Goal: Transaction & Acquisition: Purchase product/service

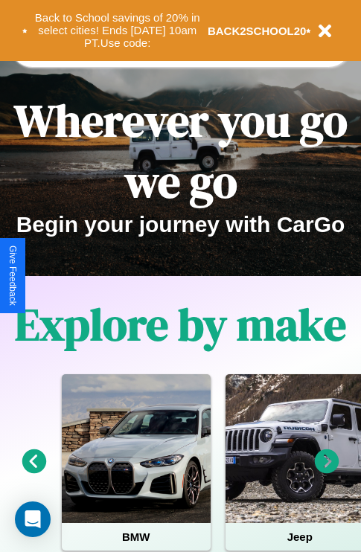
scroll to position [229, 0]
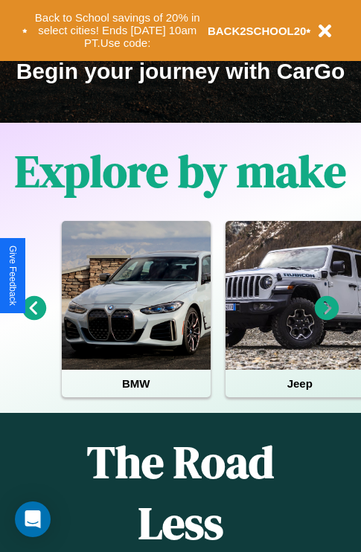
click at [326, 318] on icon at bounding box center [327, 308] width 25 height 25
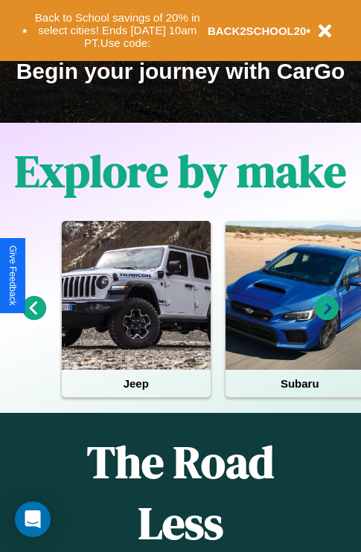
click at [326, 318] on icon at bounding box center [327, 308] width 25 height 25
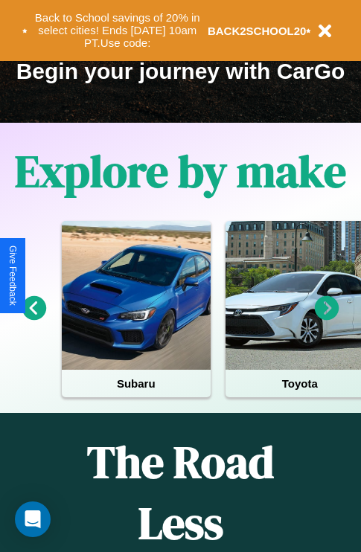
click at [326, 318] on icon at bounding box center [327, 308] width 25 height 25
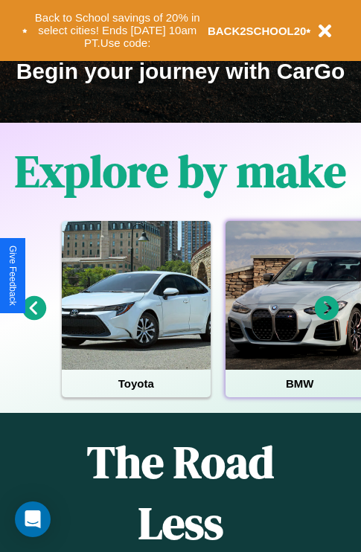
click at [298, 318] on div at bounding box center [299, 295] width 149 height 149
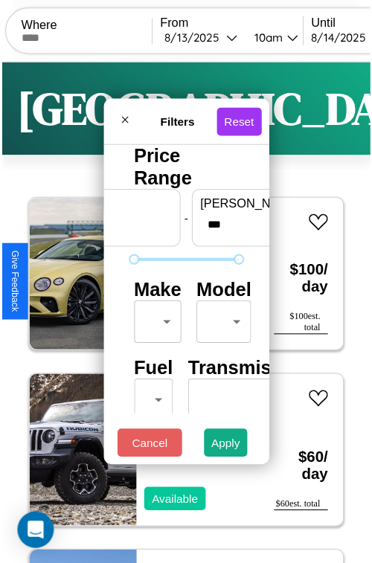
scroll to position [44, 0]
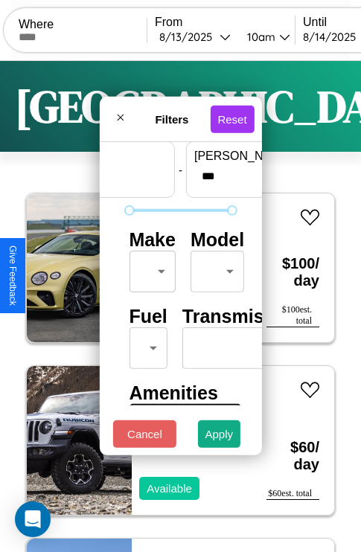
click at [149, 268] on body "CarGo Where From 8 / 13 / 2025 10am Until 8 / 14 / 2025 10am Become a Host Logi…" at bounding box center [180, 306] width 361 height 613
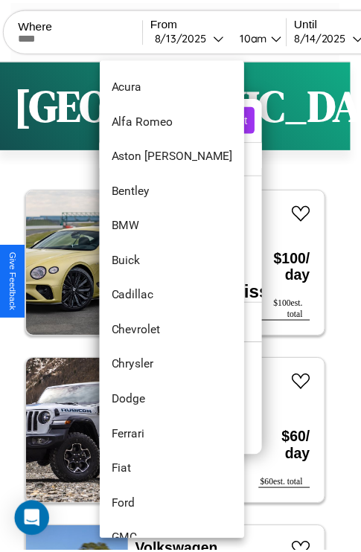
scroll to position [100, 0]
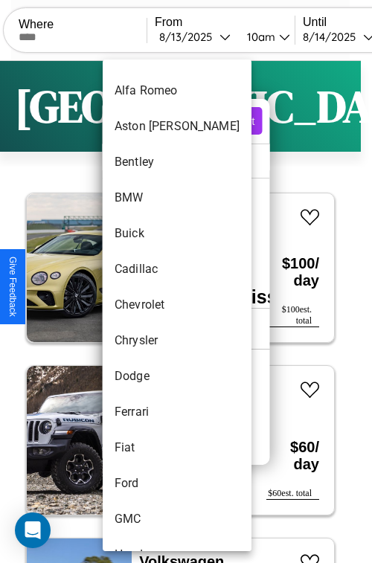
click at [149, 305] on li "Chevrolet" at bounding box center [177, 305] width 149 height 36
type input "*********"
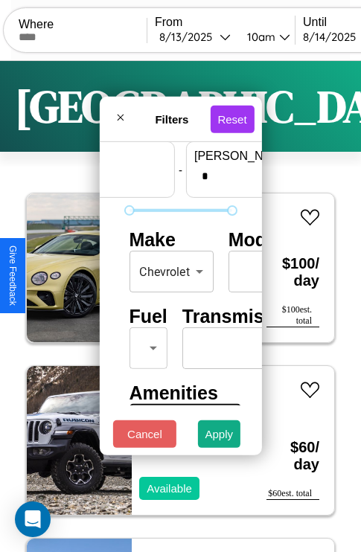
scroll to position [44, 92]
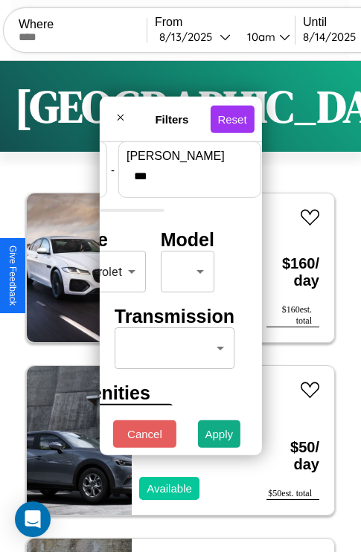
type input "***"
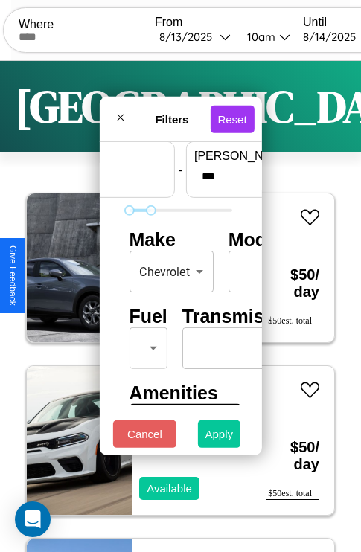
type input "*"
click at [219, 437] on button "Apply" at bounding box center [219, 434] width 43 height 28
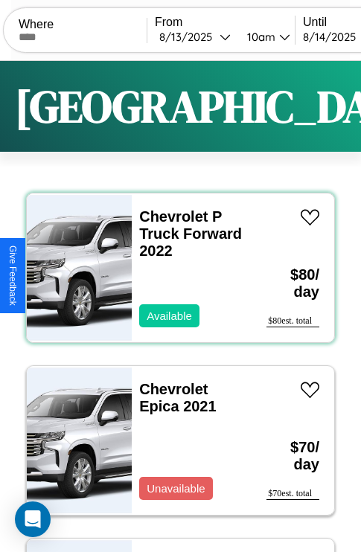
click at [175, 268] on div "Chevrolet P Truck Forward 2022 Available" at bounding box center [192, 267] width 120 height 149
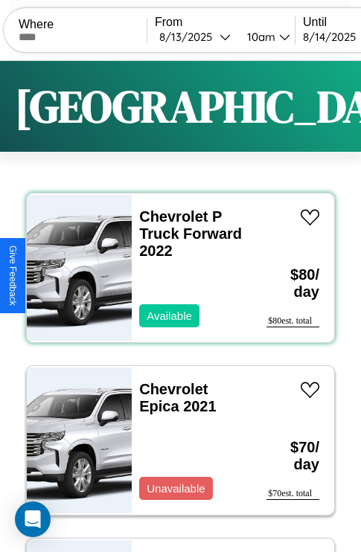
click at [175, 268] on div "Chevrolet P Truck Forward 2022 Available" at bounding box center [192, 267] width 120 height 149
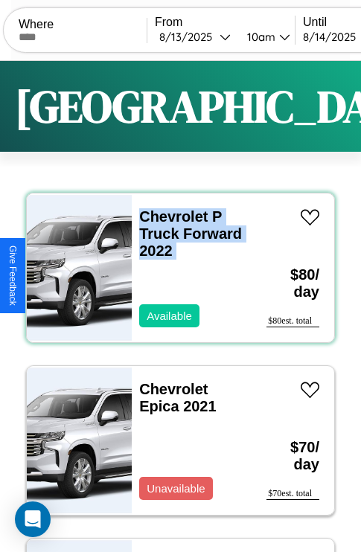
click at [175, 268] on div "Chevrolet P Truck Forward 2022 Available" at bounding box center [192, 267] width 120 height 149
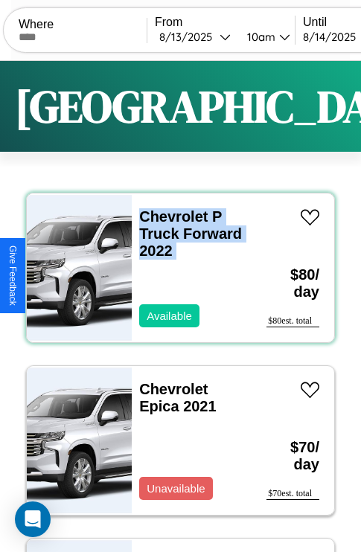
click at [175, 268] on div "Chevrolet P Truck Forward 2022 Available" at bounding box center [192, 267] width 120 height 149
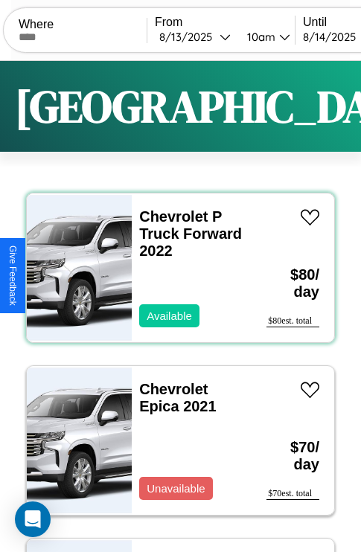
click at [175, 268] on div "Chevrolet P Truck Forward 2022 Available" at bounding box center [192, 267] width 120 height 149
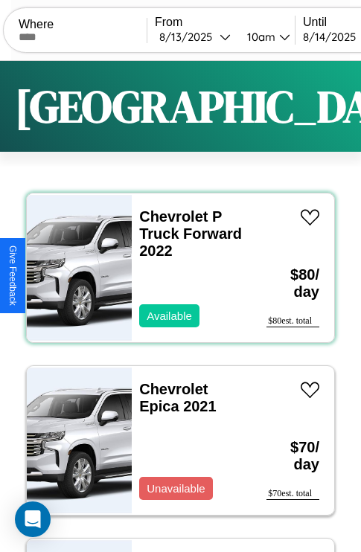
click at [175, 268] on div "Chevrolet P Truck Forward 2022 Available" at bounding box center [192, 267] width 120 height 149
click at [169, 216] on link "Chevrolet P Truck Forward 2022" at bounding box center [190, 233] width 103 height 51
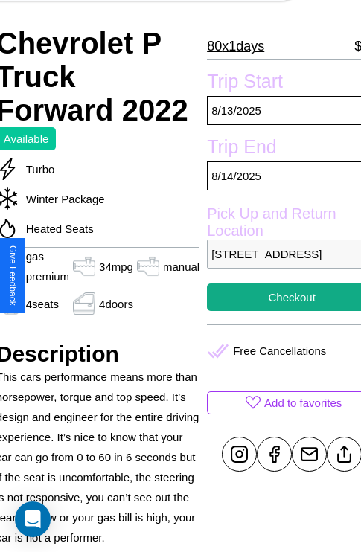
scroll to position [303, 68]
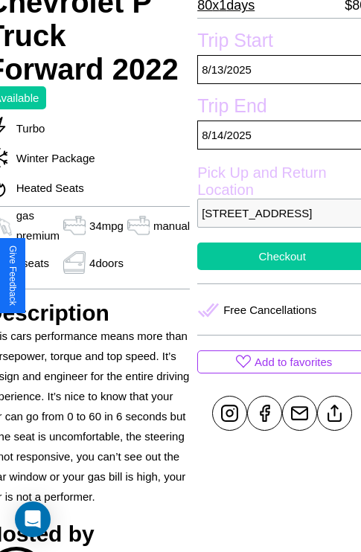
click at [275, 270] on button "Checkout" at bounding box center [282, 256] width 170 height 28
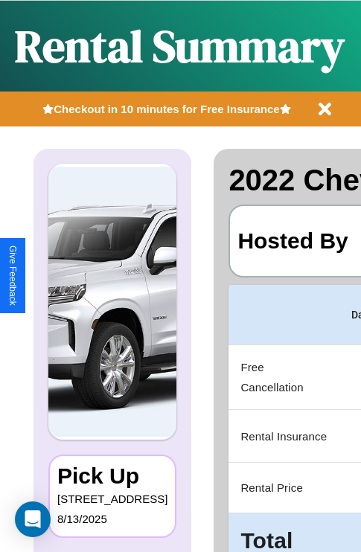
scroll to position [0, 281]
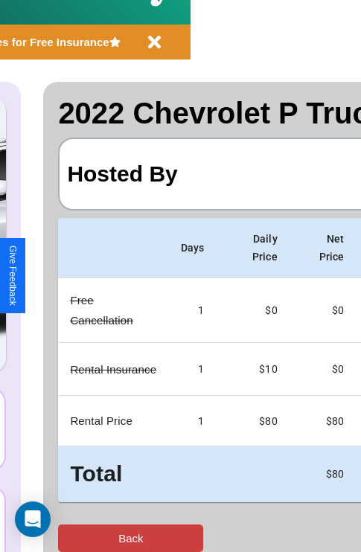
click at [72, 538] on button "Back" at bounding box center [130, 538] width 145 height 28
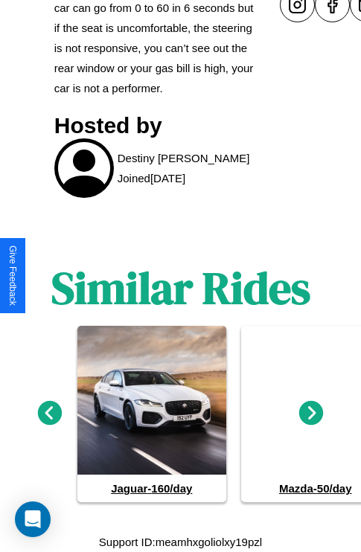
scroll to position [731, 0]
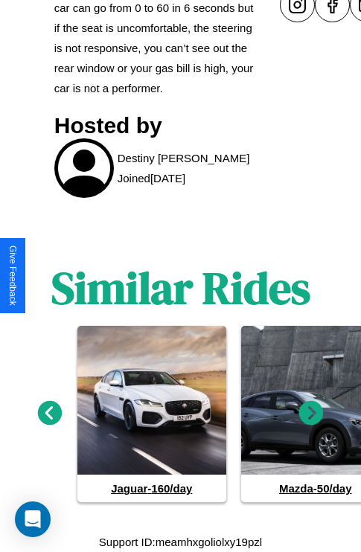
click at [311, 413] on icon at bounding box center [311, 413] width 25 height 25
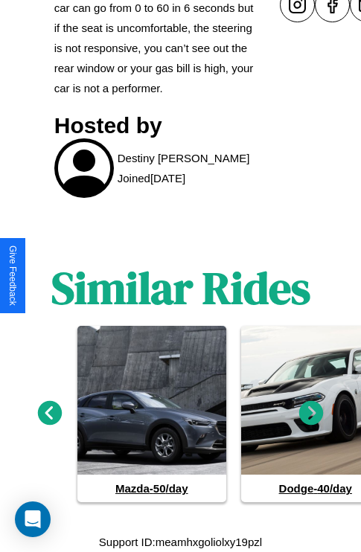
click at [311, 413] on icon at bounding box center [311, 413] width 25 height 25
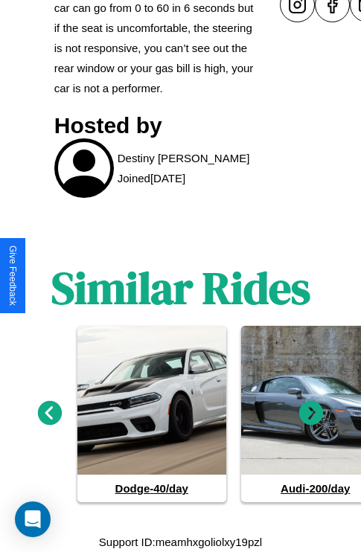
click at [311, 413] on icon at bounding box center [311, 413] width 25 height 25
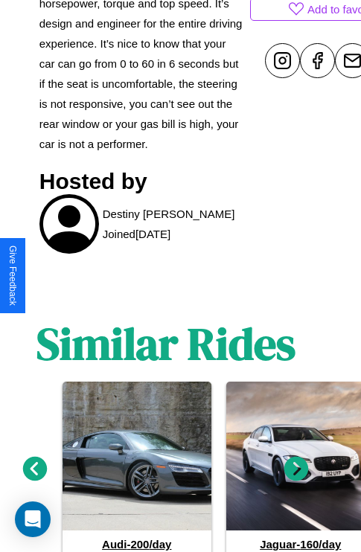
scroll to position [460, 53]
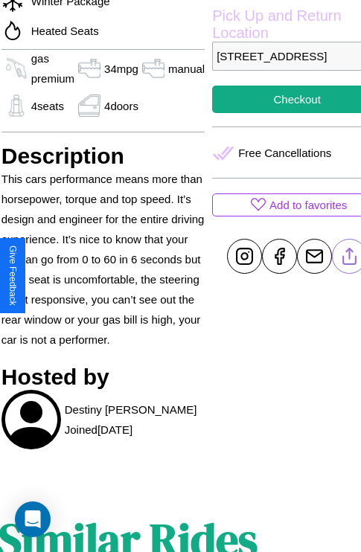
click at [349, 259] on line at bounding box center [349, 253] width 0 height 10
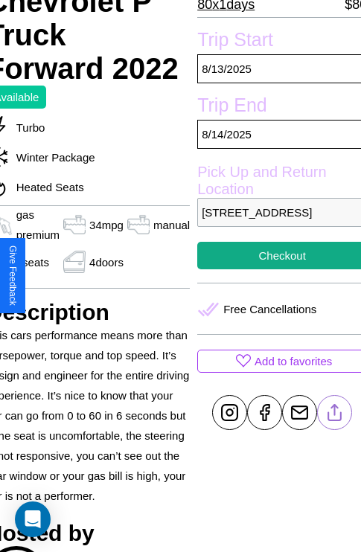
scroll to position [303, 68]
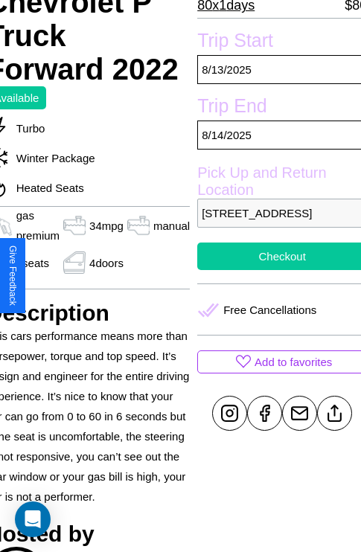
click at [275, 270] on button "Checkout" at bounding box center [282, 256] width 170 height 28
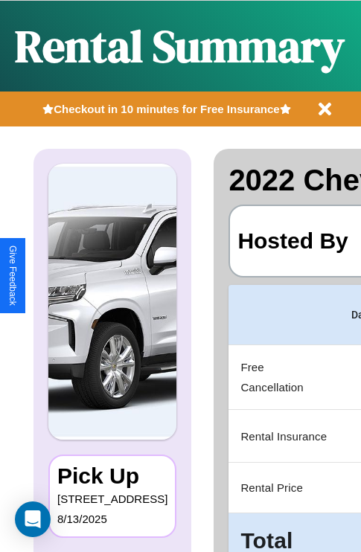
scroll to position [0, 281]
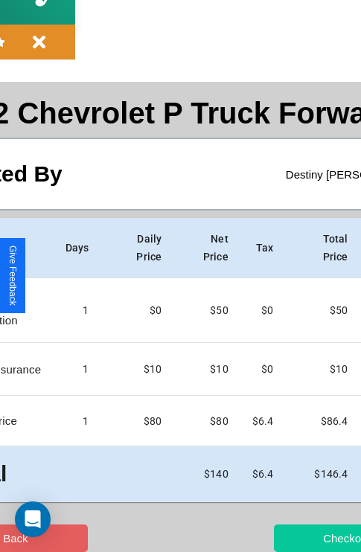
click at [288, 538] on button "Checkout" at bounding box center [346, 538] width 145 height 28
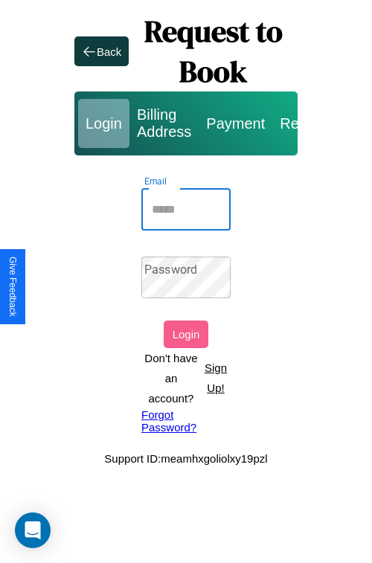
click at [186, 209] on input "Email" at bounding box center [185, 210] width 89 height 42
type input "**********"
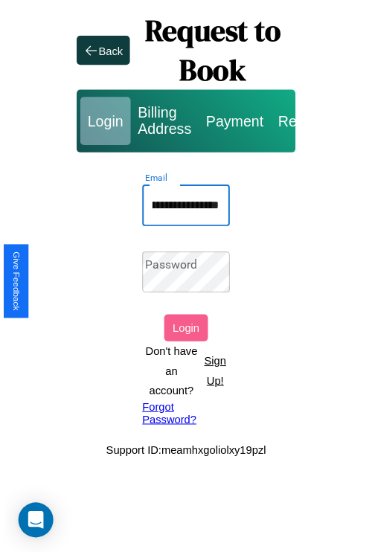
scroll to position [0, 0]
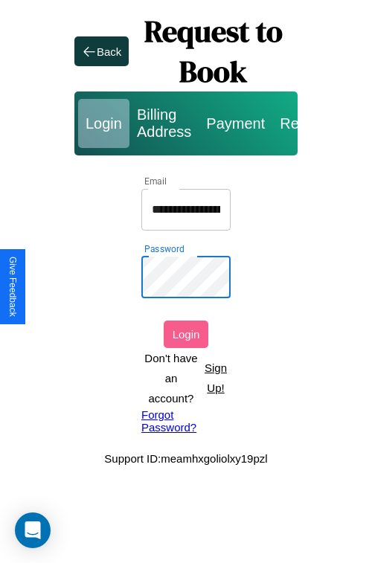
click at [186, 334] on button "Login" at bounding box center [186, 334] width 45 height 28
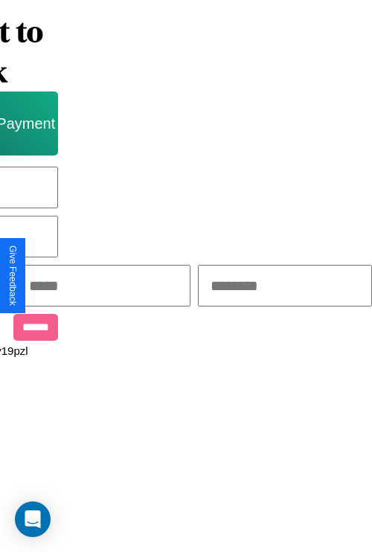
scroll to position [0, 253]
